Goal: Task Accomplishment & Management: Manage account settings

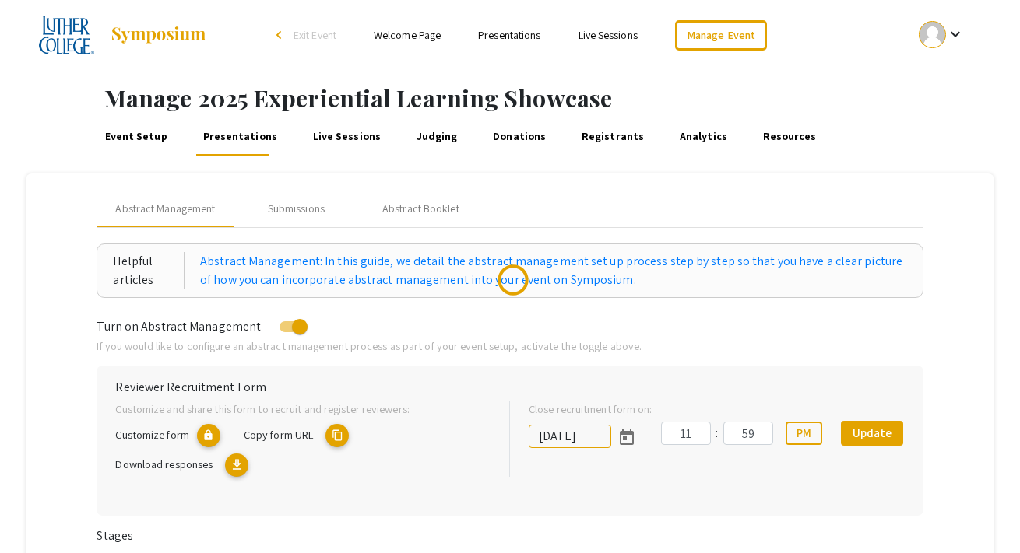
drag, startPoint x: 700, startPoint y: 35, endPoint x: 584, endPoint y: 3, distance: 120.3
click at [0, 0] on div "Skip navigation arrow_back_ios Exit Event Welcome Page Presentations Live Sessi…" at bounding box center [510, 35] width 1020 height 70
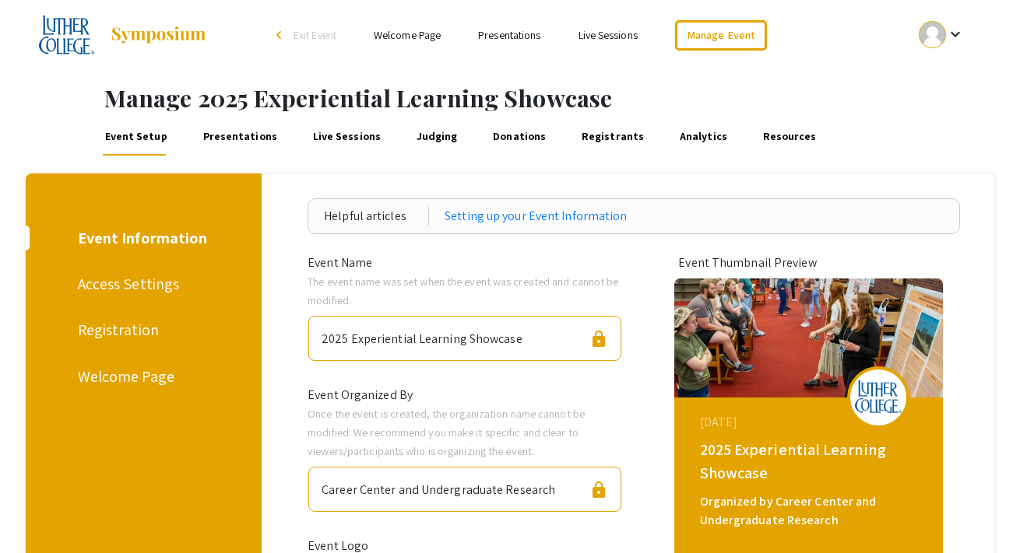
click at [235, 142] on link "Presentations" at bounding box center [239, 136] width 79 height 37
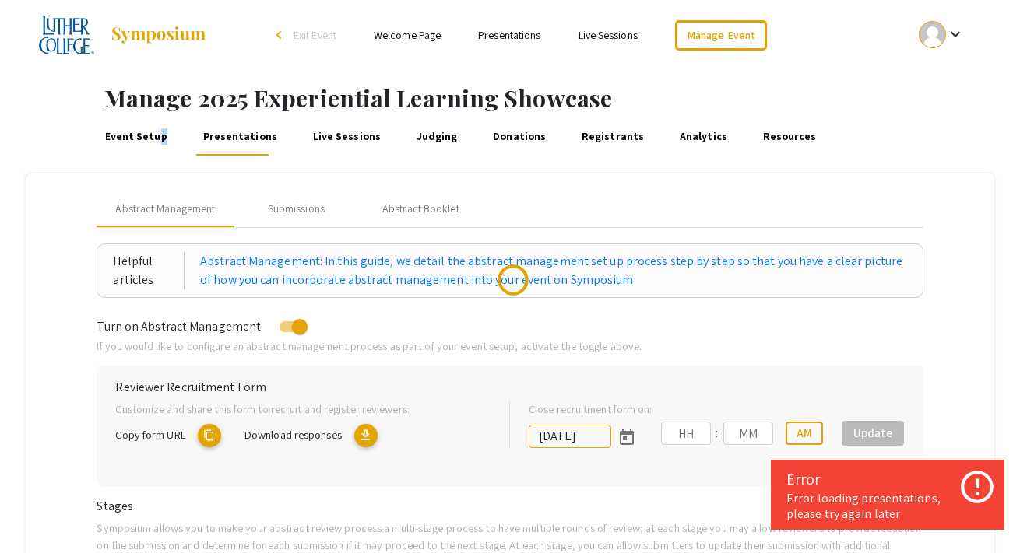
click at [153, 137] on link "Event Setup" at bounding box center [136, 136] width 68 height 37
